Goal: Entertainment & Leisure: Consume media (video, audio)

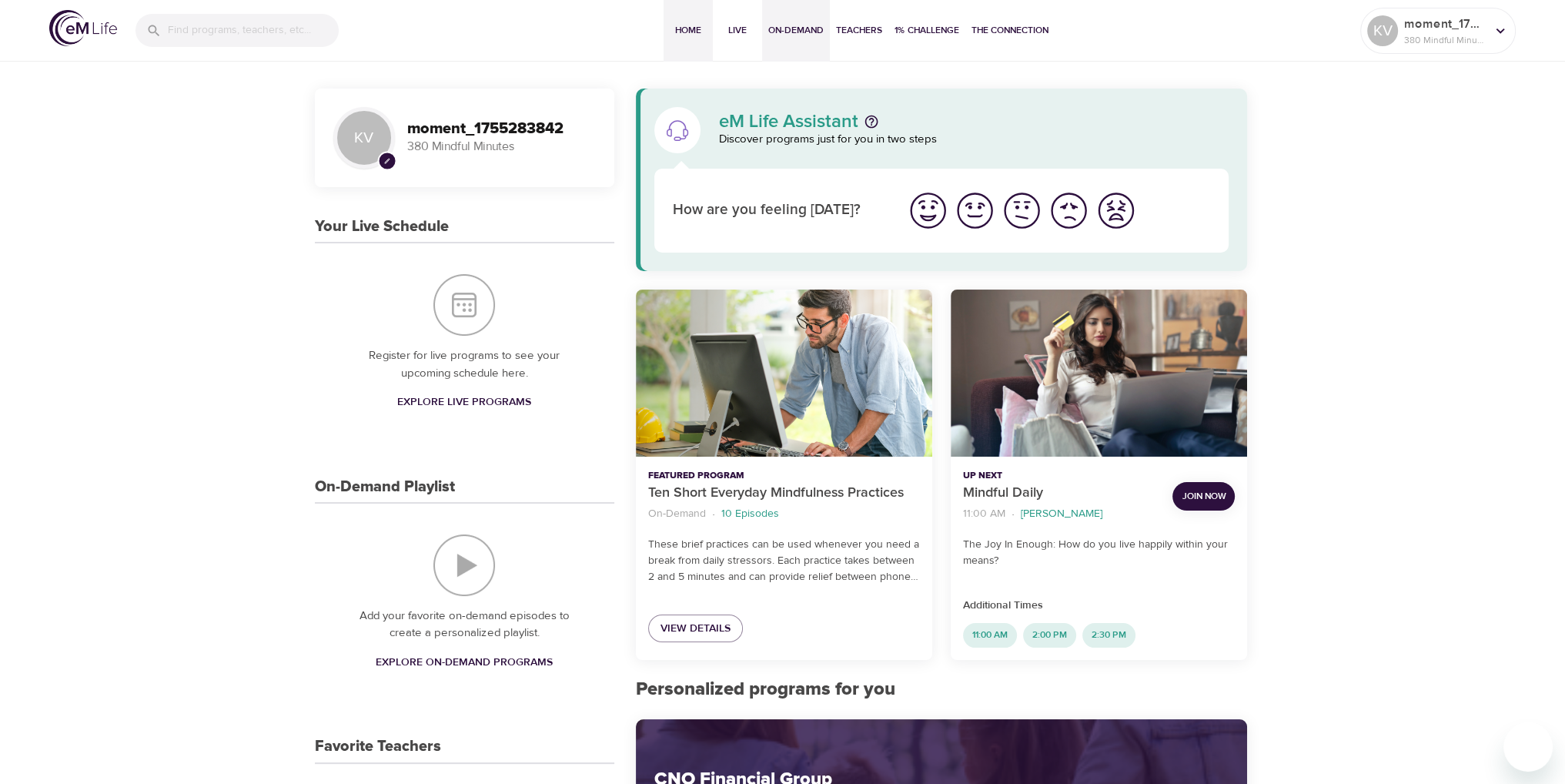
click at [816, 25] on span "On-Demand" at bounding box center [796, 30] width 56 height 16
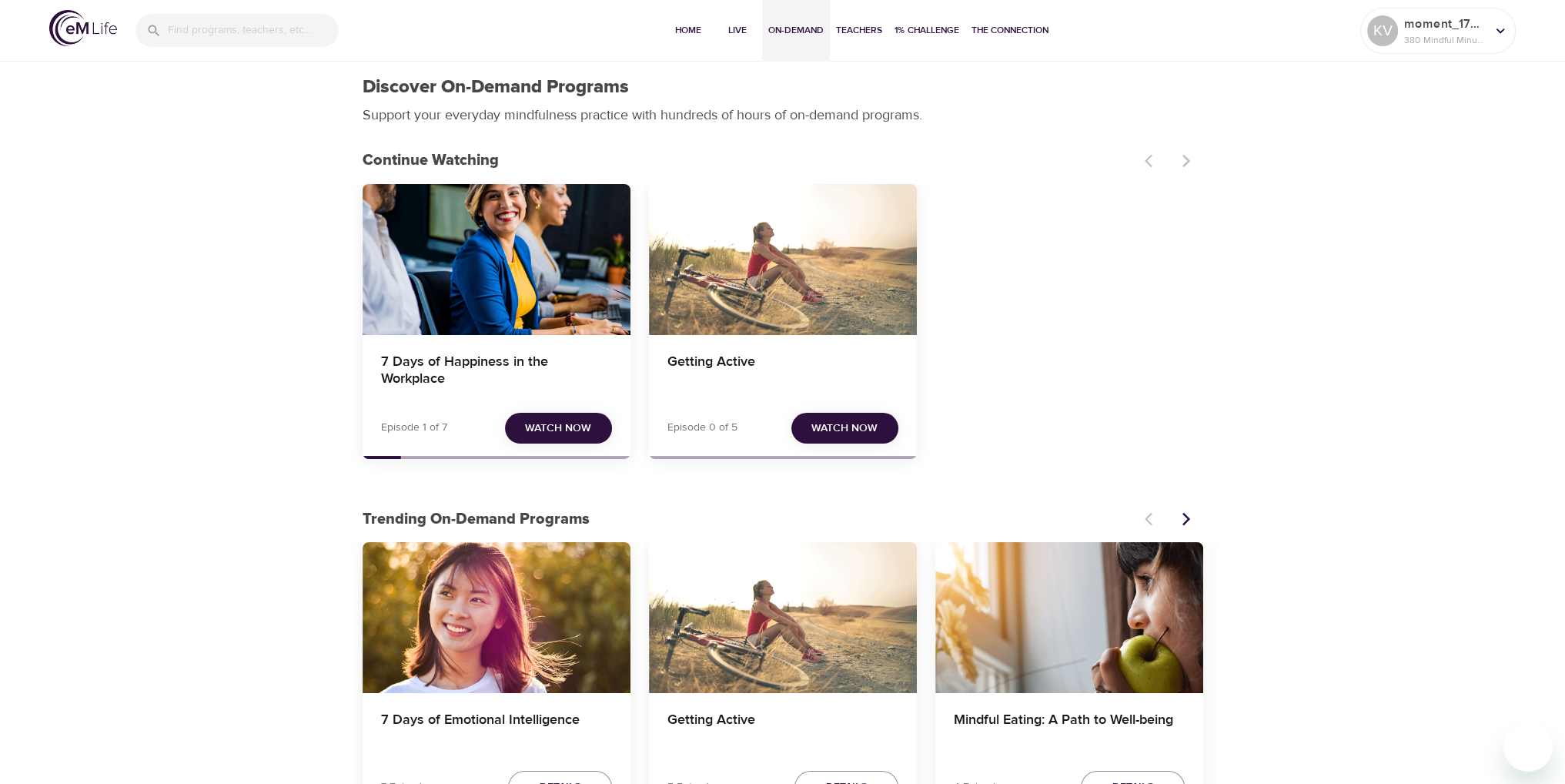
click at [564, 425] on span "Watch Now" at bounding box center [558, 428] width 66 height 19
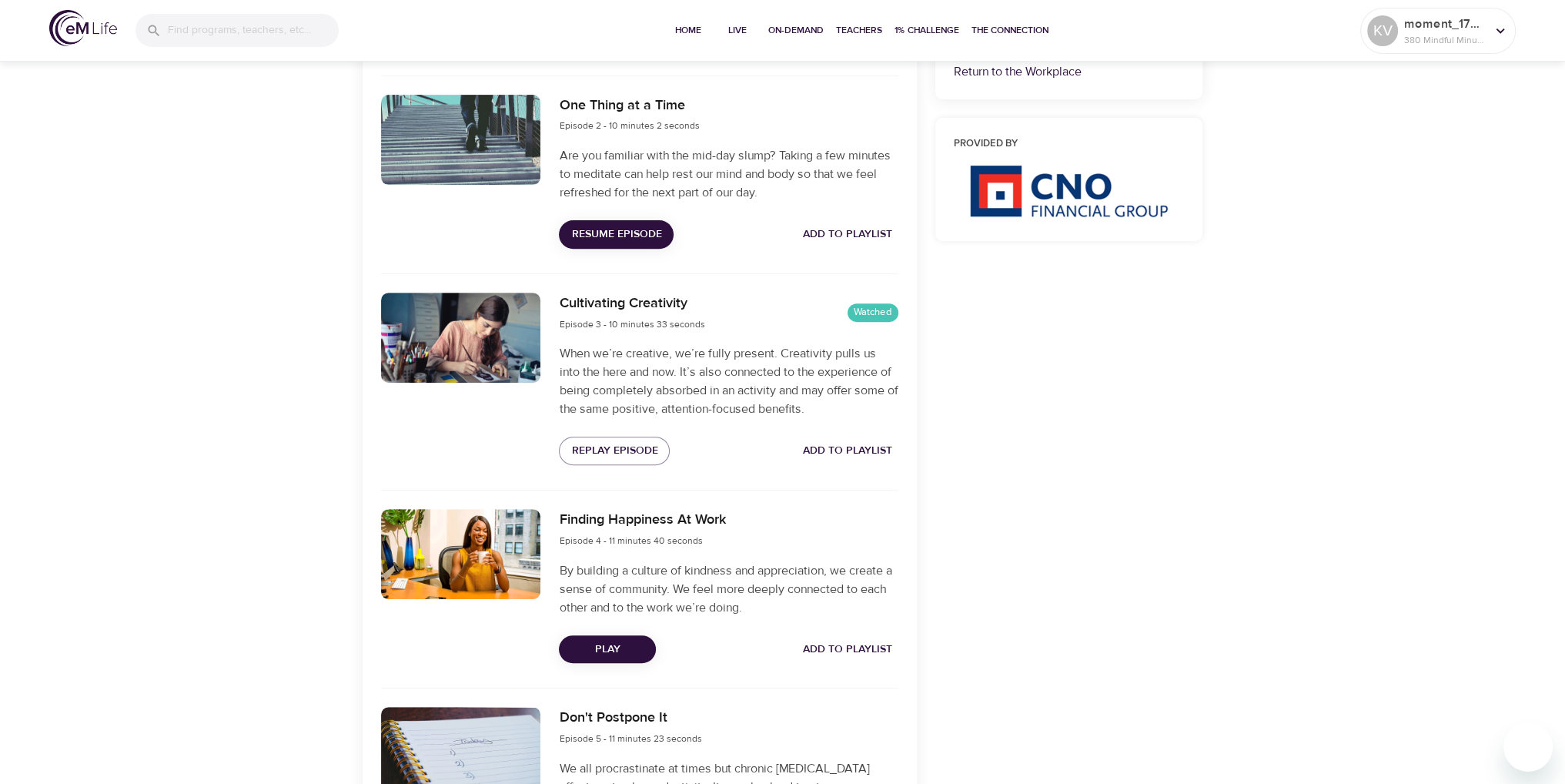
scroll to position [693, 0]
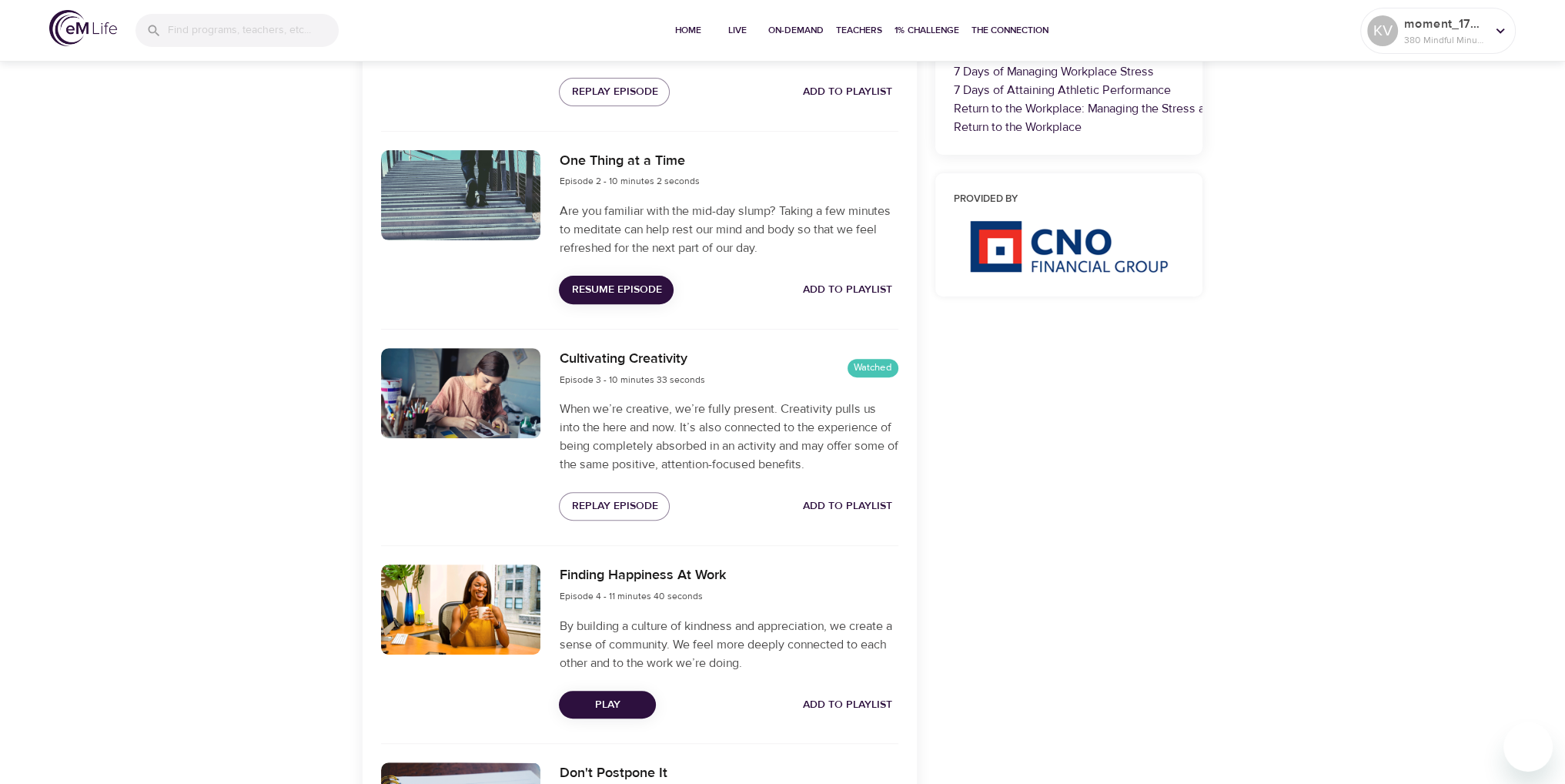
click at [617, 288] on span "Resume Episode" at bounding box center [617, 290] width 90 height 19
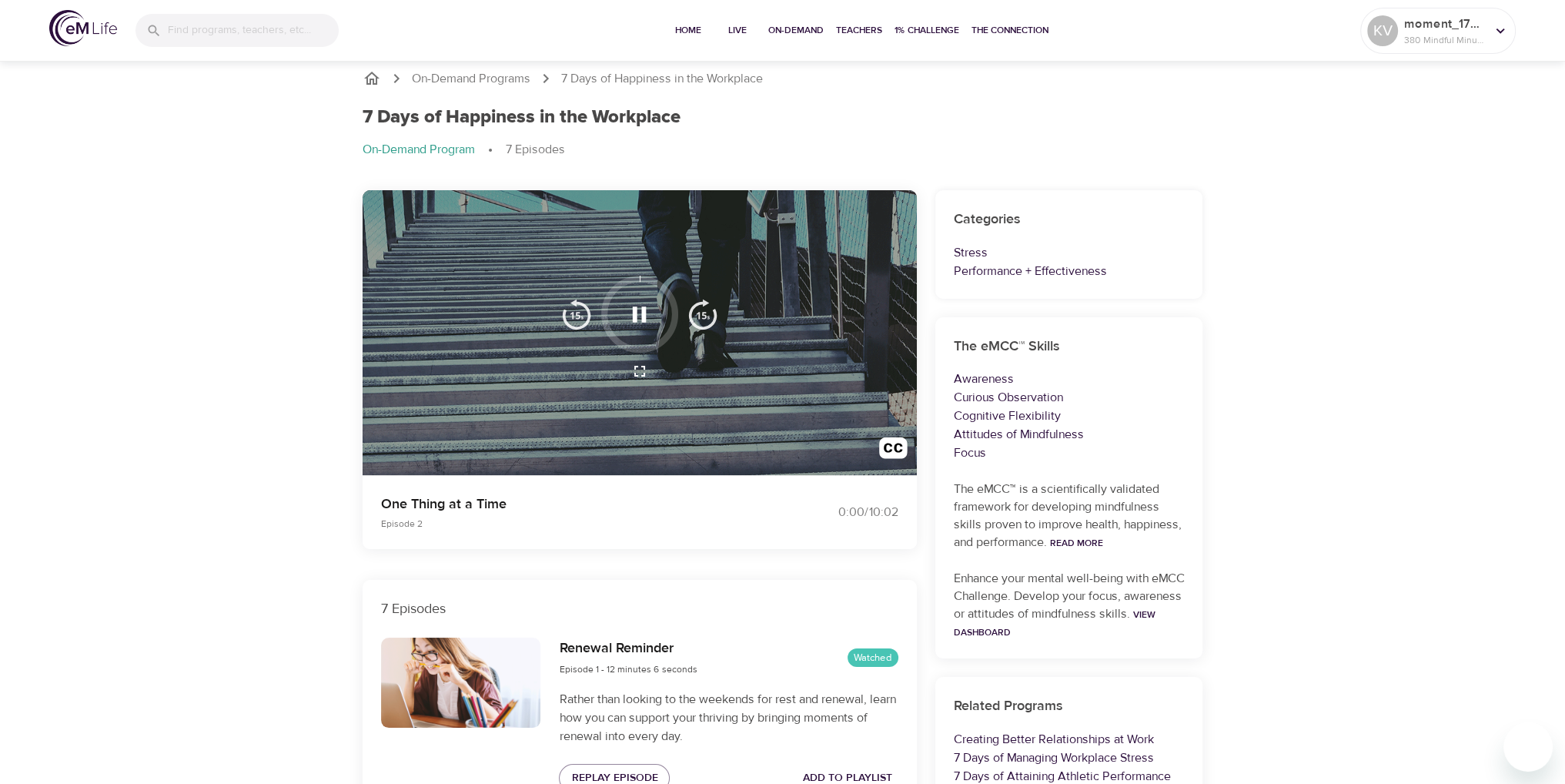
scroll to position [0, 0]
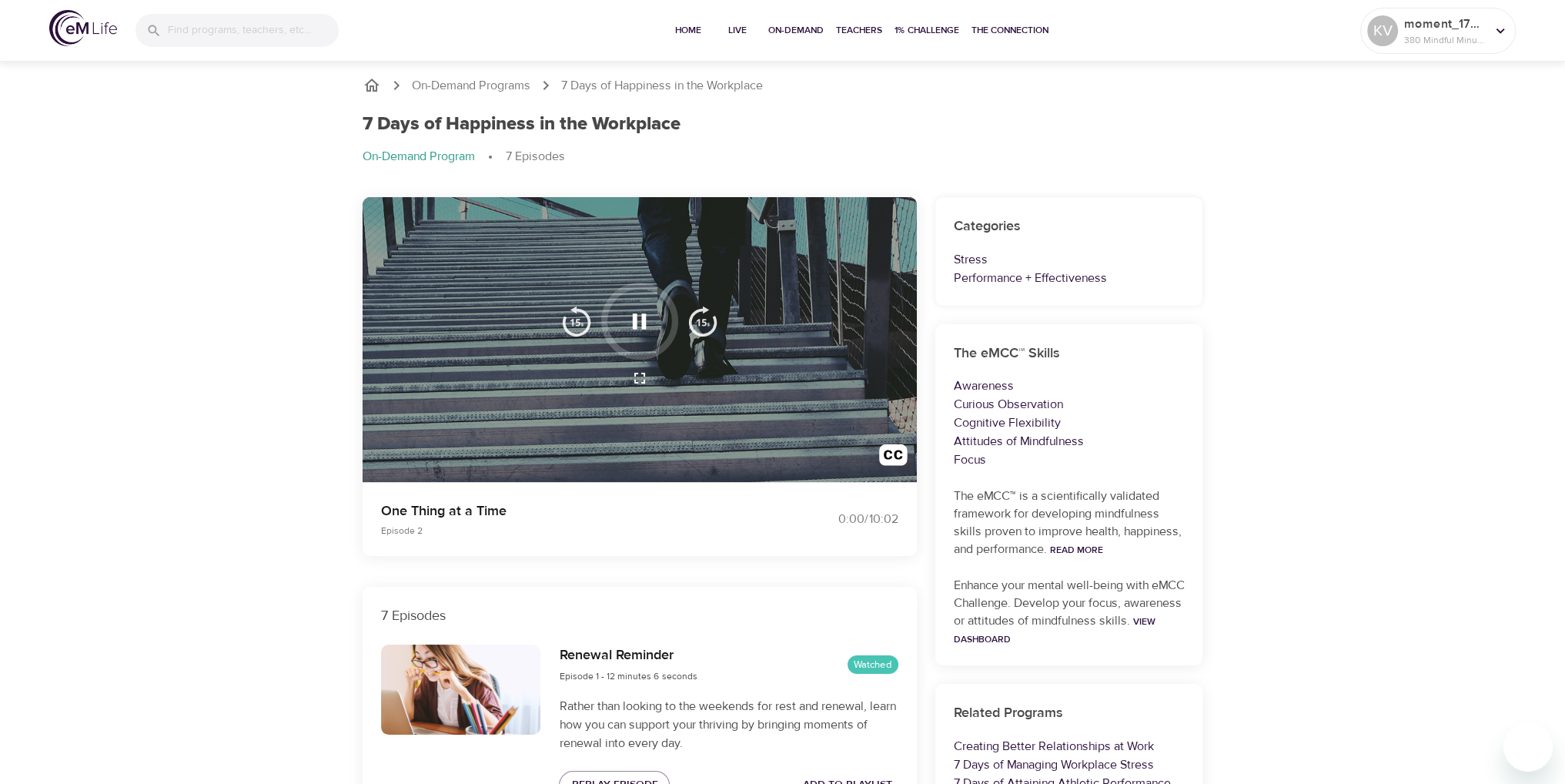
click at [954, 124] on div "7 Days of Happiness in the Workplace" at bounding box center [783, 124] width 841 height 23
